Goal: Find specific page/section: Find specific page/section

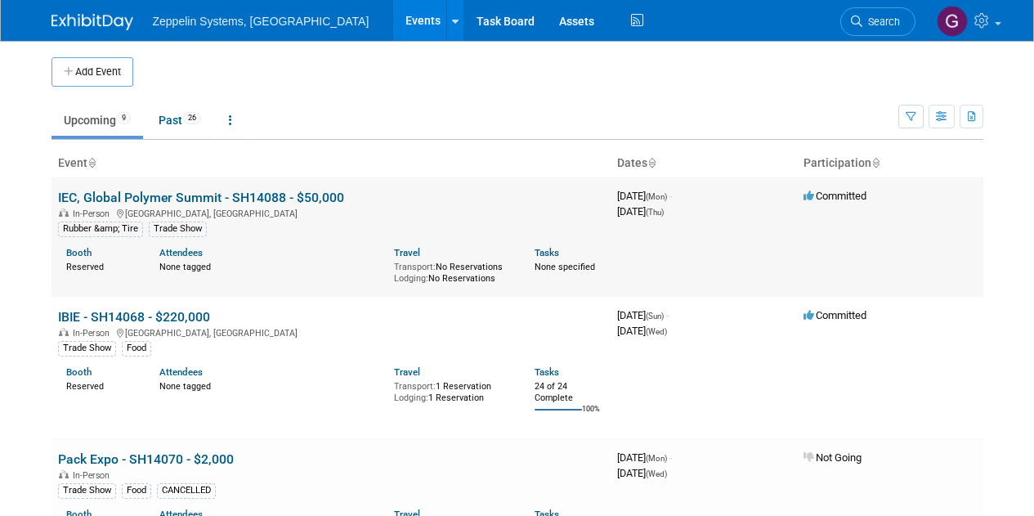
click at [246, 203] on link "IEC, Global Polymer Summit - SH14088 - $50,000" at bounding box center [201, 198] width 286 height 16
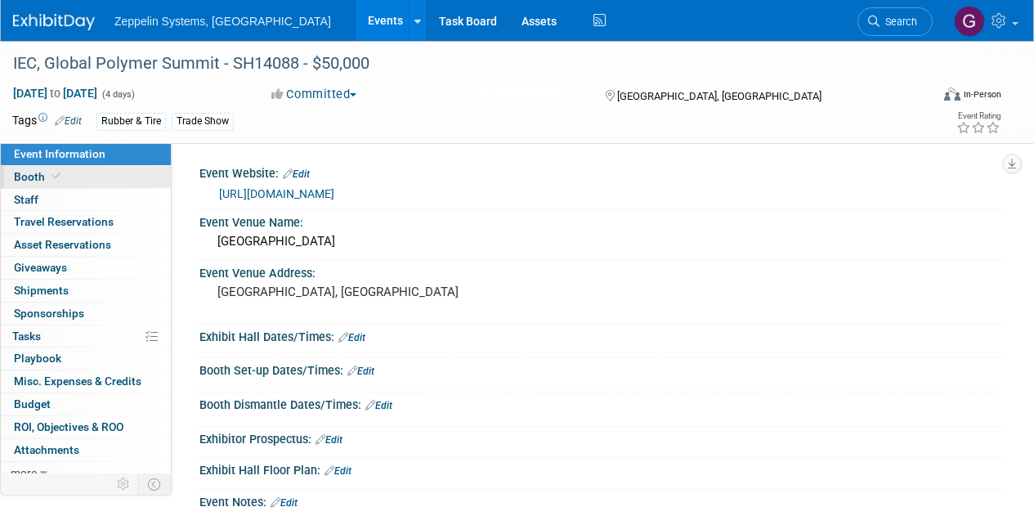
click at [80, 172] on link "Booth" at bounding box center [86, 177] width 170 height 22
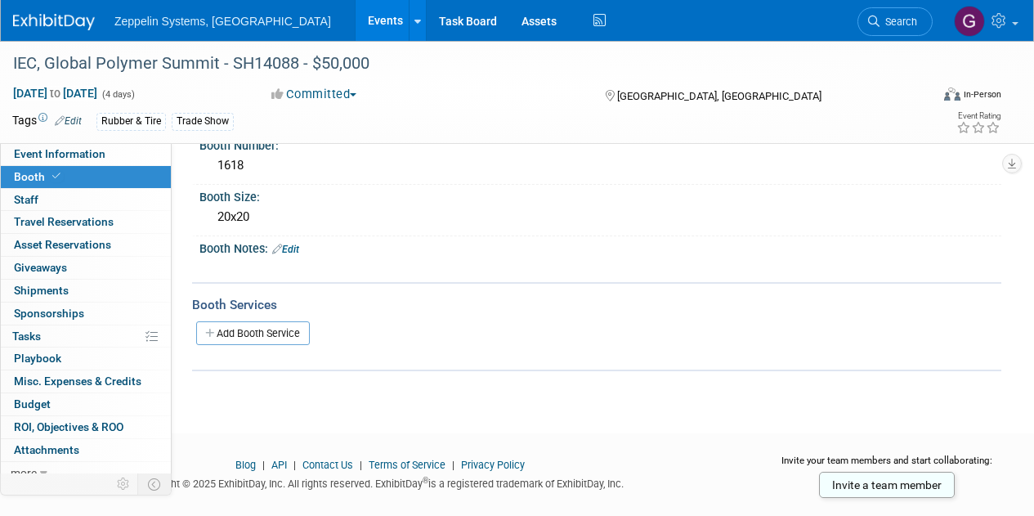
scroll to position [163, 0]
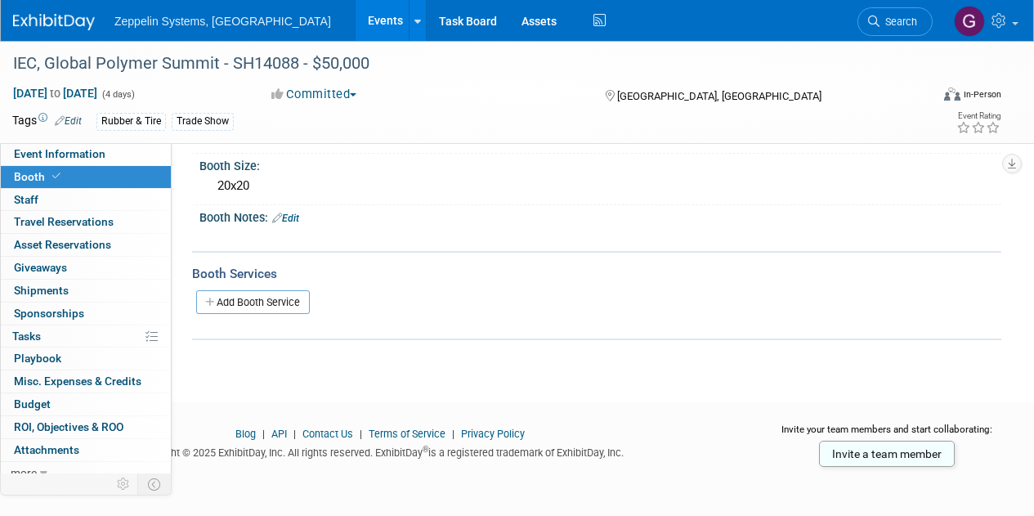
click at [355, 18] on link "Events" at bounding box center [385, 20] width 60 height 41
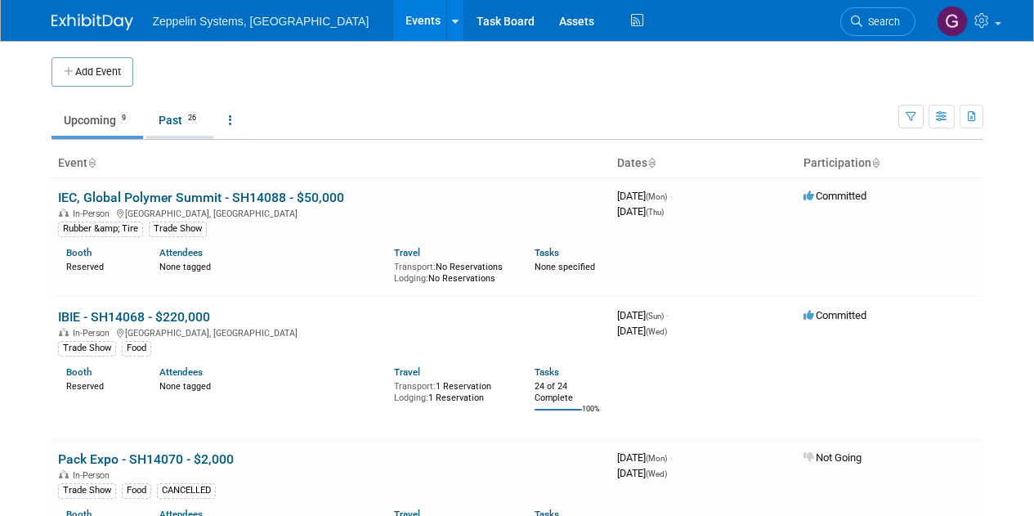
click at [183, 118] on link "Past 26" at bounding box center [179, 120] width 67 height 31
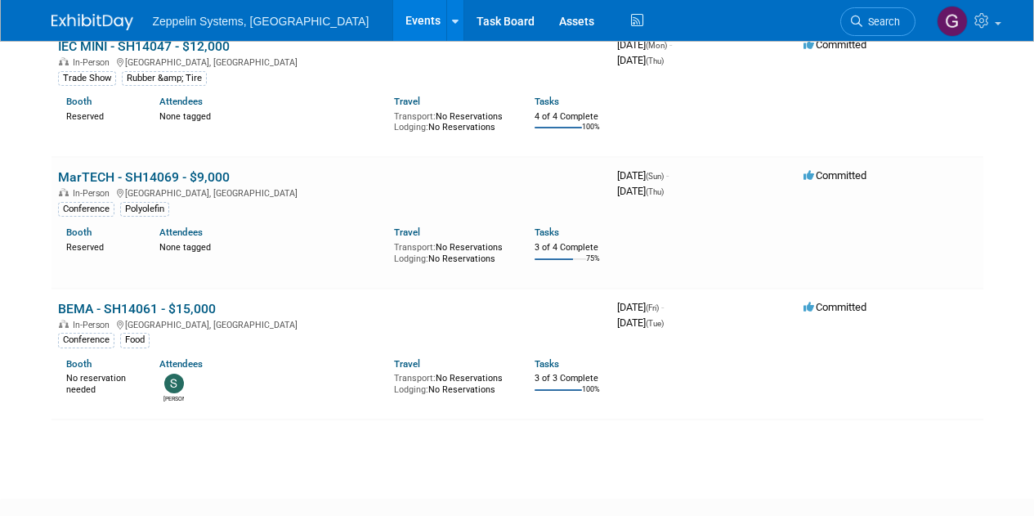
scroll to position [3096, 0]
